Goal: Transaction & Acquisition: Purchase product/service

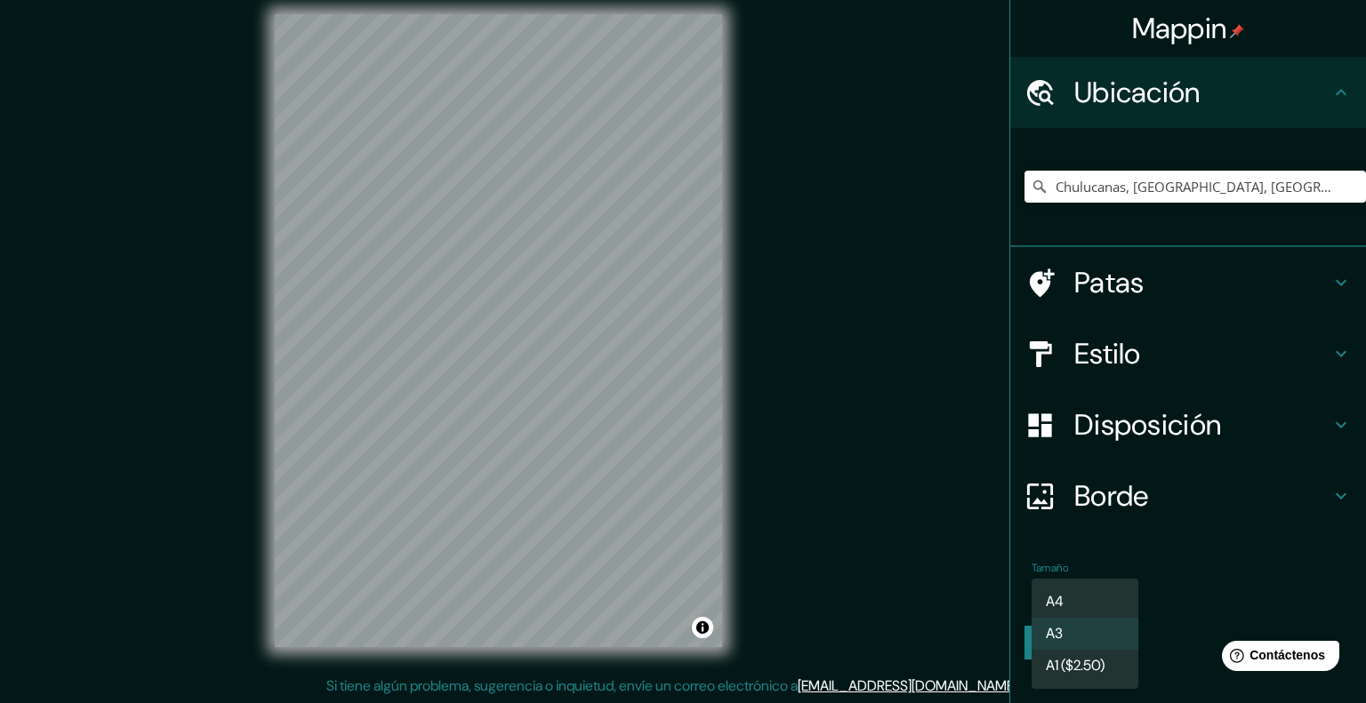
click at [1046, 590] on body "Mappin Ubicación Chulucanas, [GEOGRAPHIC_DATA], [GEOGRAPHIC_DATA] Patas Estilo …" at bounding box center [683, 337] width 1366 height 703
click at [1059, 602] on font "A4" at bounding box center [1055, 602] width 18 height 19
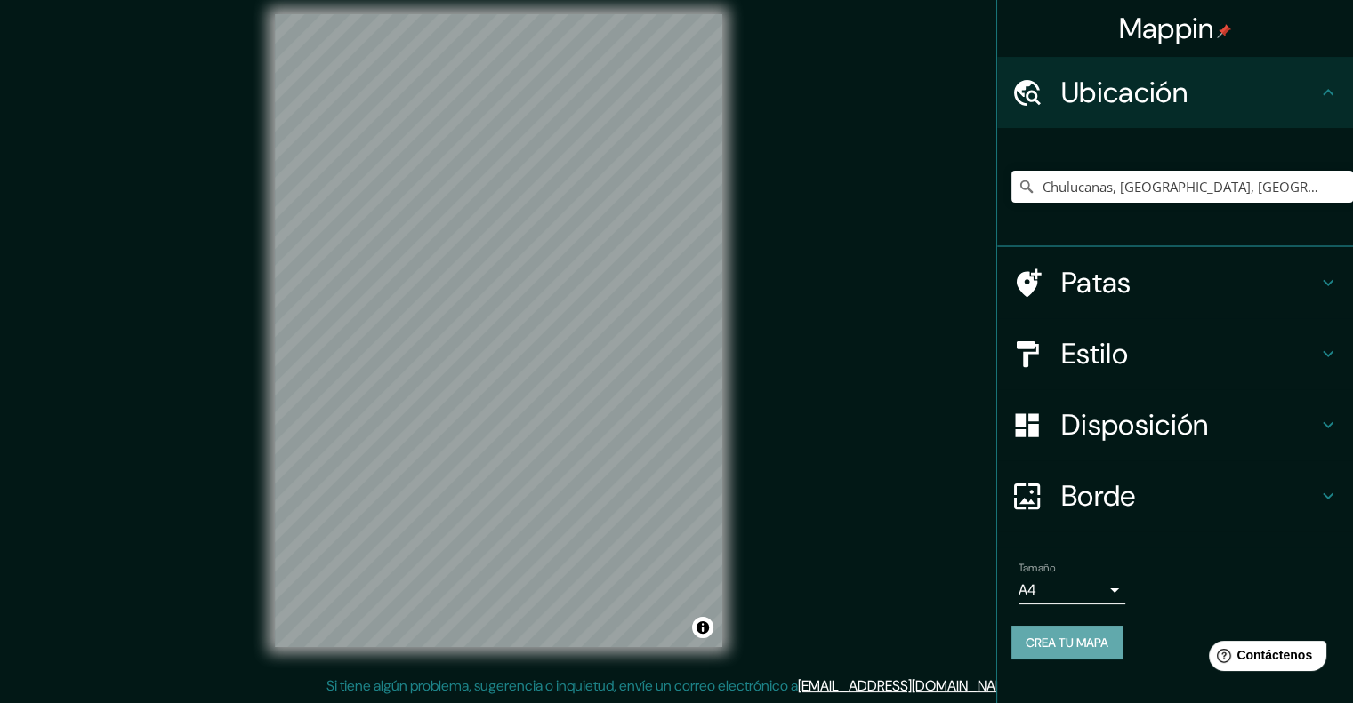
click at [1083, 643] on font "Crea tu mapa" at bounding box center [1066, 643] width 83 height 16
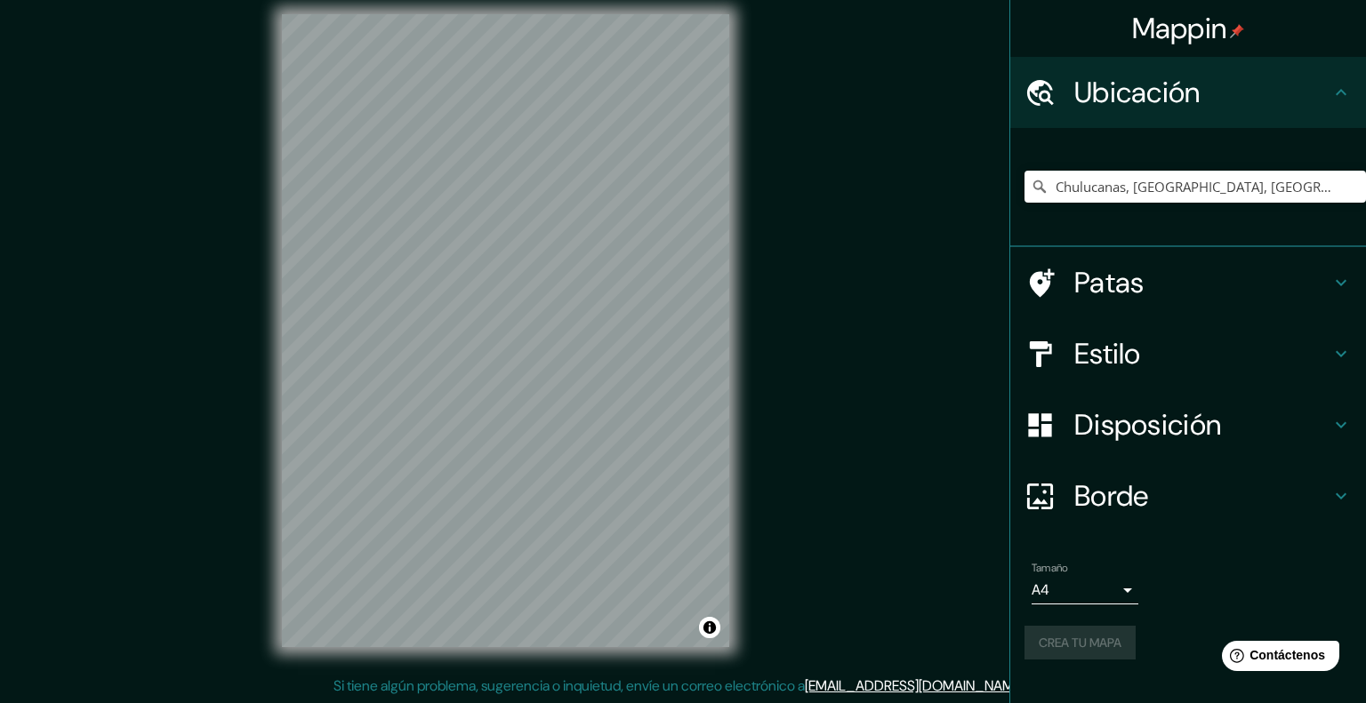
click at [1057, 590] on body "Mappin Ubicación Chulucanas, [GEOGRAPHIC_DATA], [GEOGRAPHIC_DATA] Patas Estilo …" at bounding box center [683, 337] width 1366 height 703
